Goal: Information Seeking & Learning: Learn about a topic

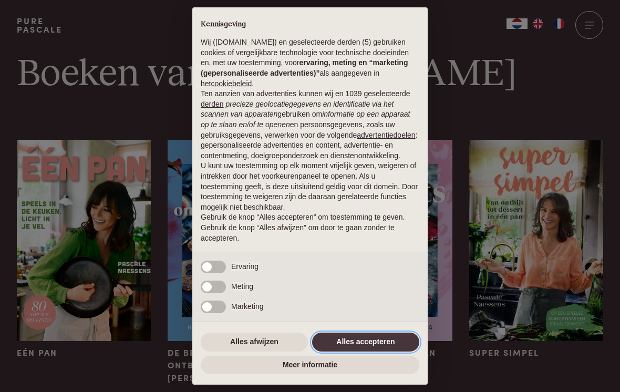
click at [371, 350] on button "Alles accepteren" at bounding box center [365, 341] width 107 height 19
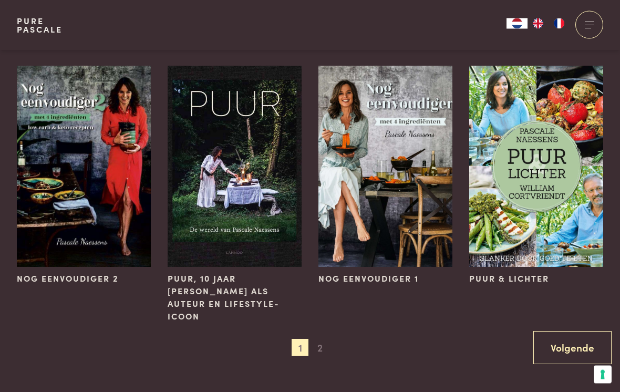
scroll to position [832, 0]
click at [571, 332] on link "Volgende" at bounding box center [572, 347] width 78 height 33
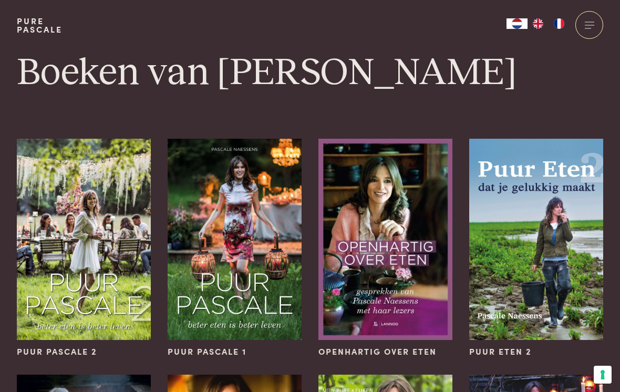
scroll to position [0, 0]
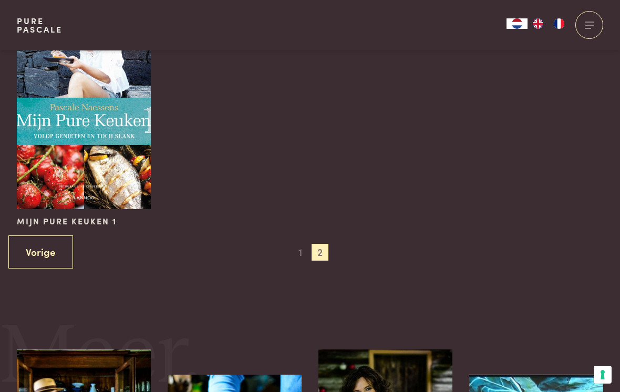
click at [301, 250] on span "1" at bounding box center [299, 252] width 17 height 17
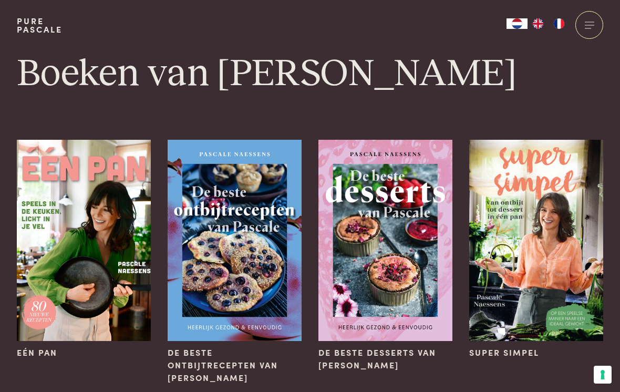
click at [97, 250] on img at bounding box center [84, 240] width 134 height 201
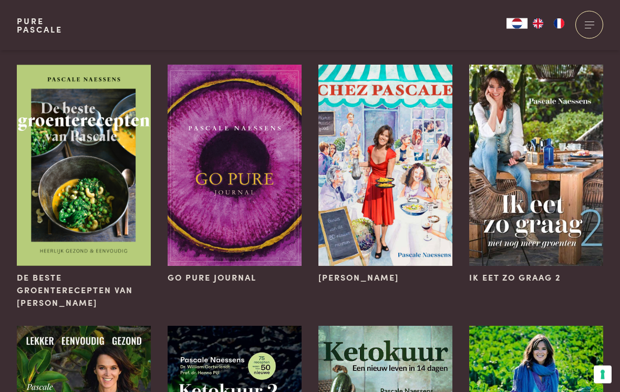
scroll to position [336, 0]
click at [521, 194] on img at bounding box center [536, 165] width 134 height 201
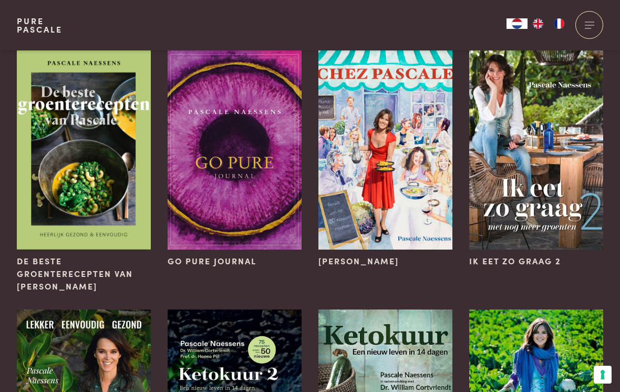
click at [89, 184] on img at bounding box center [84, 148] width 134 height 201
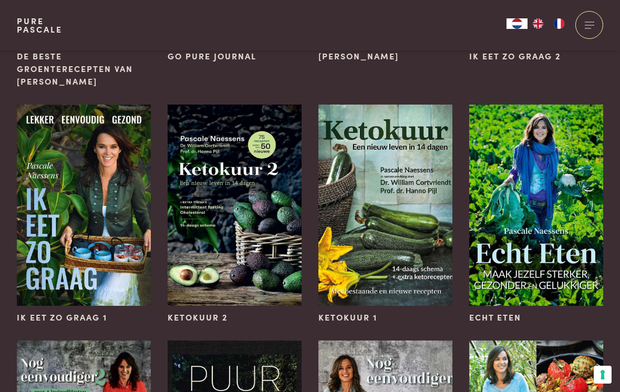
scroll to position [558, 0]
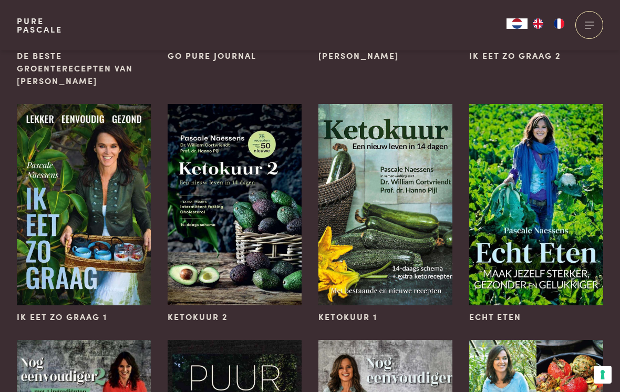
click at [66, 237] on img at bounding box center [84, 204] width 134 height 201
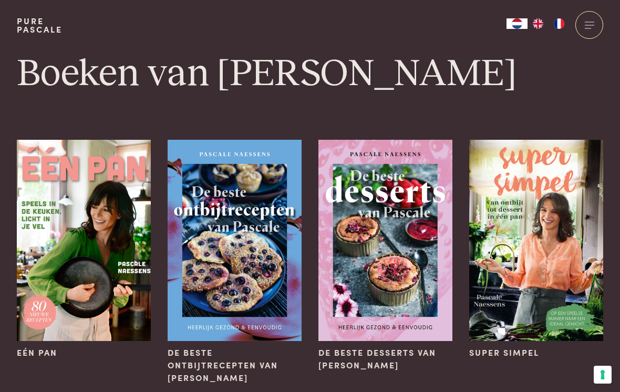
scroll to position [574, 0]
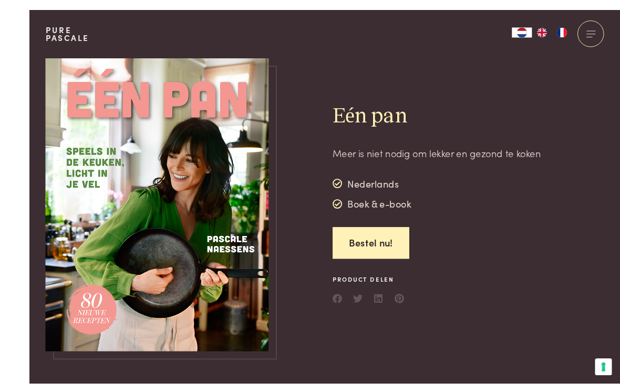
scroll to position [16, 0]
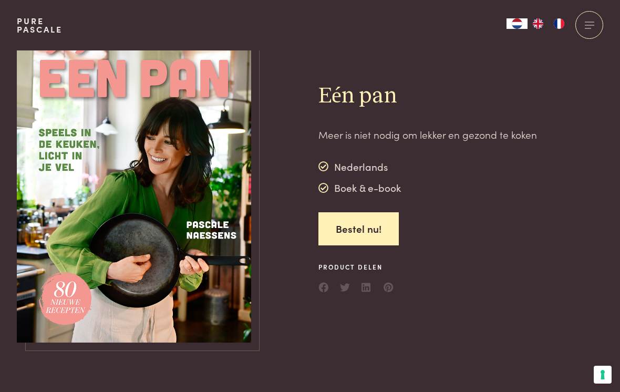
click at [139, 228] on img at bounding box center [134, 189] width 235 height 308
click at [127, 198] on img at bounding box center [134, 189] width 235 height 308
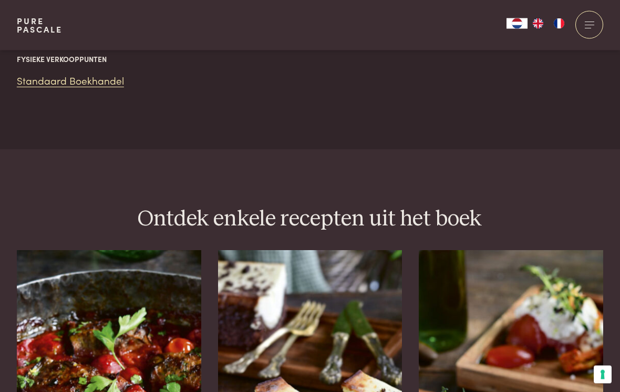
scroll to position [1430, 0]
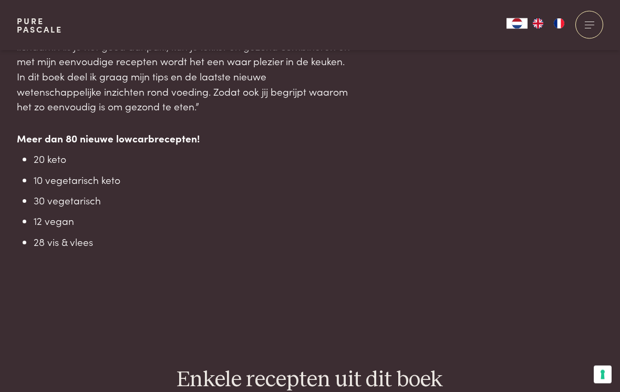
scroll to position [1047, 0]
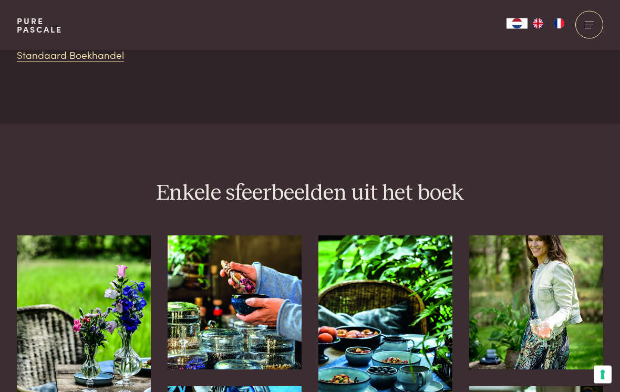
scroll to position [1965, 0]
